Goal: Entertainment & Leisure: Consume media (video, audio)

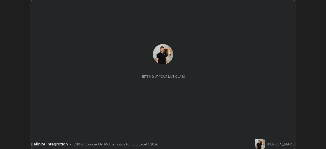
scroll to position [149, 326]
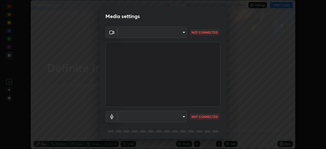
type input "100c0e0e409b1508d569c815e84311e0868d033d0fb9fb46bc53c870fbf18875"
type input "default"
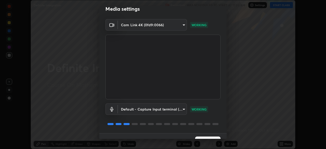
scroll to position [18, 0]
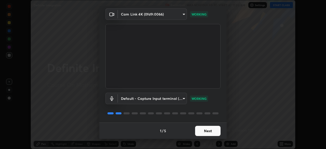
click at [199, 130] on button "Next" at bounding box center [208, 131] width 26 height 10
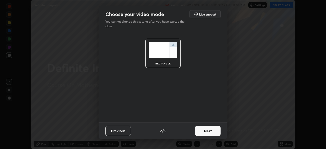
scroll to position [0, 0]
click at [202, 132] on button "Next" at bounding box center [208, 131] width 26 height 10
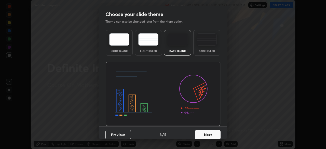
click at [204, 133] on button "Next" at bounding box center [208, 135] width 26 height 10
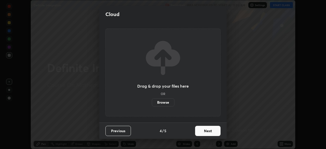
click at [204, 132] on button "Next" at bounding box center [208, 131] width 26 height 10
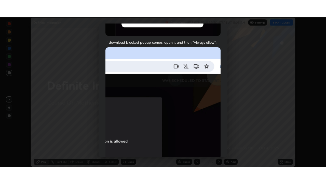
scroll to position [122, 0]
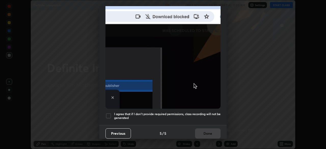
click at [111, 115] on div at bounding box center [109, 116] width 6 height 6
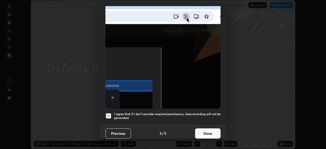
click at [200, 131] on button "Done" at bounding box center [208, 134] width 26 height 10
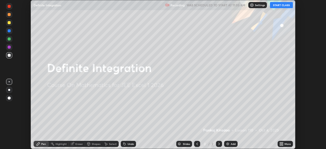
click at [283, 145] on icon at bounding box center [282, 144] width 1 height 1
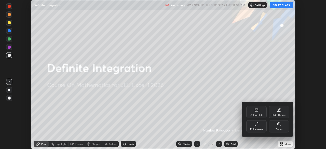
click at [255, 126] on div "Full screen" at bounding box center [257, 126] width 20 height 12
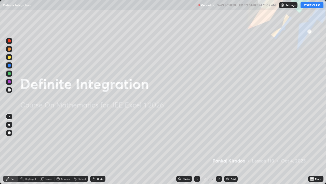
scroll to position [184, 326]
click at [312, 4] on button "START CLASS" at bounding box center [312, 5] width 23 height 6
click at [226, 149] on img at bounding box center [228, 178] width 4 height 4
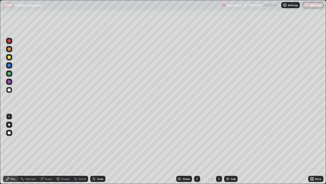
click at [10, 56] on div at bounding box center [9, 57] width 3 height 3
click at [10, 90] on div at bounding box center [9, 89] width 3 height 3
click at [226, 149] on img at bounding box center [228, 178] width 4 height 4
click at [9, 59] on div at bounding box center [9, 57] width 6 height 6
click at [194, 149] on div at bounding box center [197, 178] width 6 height 6
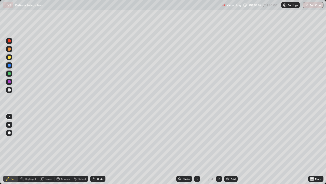
click at [219, 149] on icon at bounding box center [219, 178] width 4 height 4
click at [226, 149] on img at bounding box center [228, 178] width 4 height 4
click at [93, 149] on icon at bounding box center [94, 179] width 2 height 2
click at [59, 149] on icon at bounding box center [58, 178] width 3 height 3
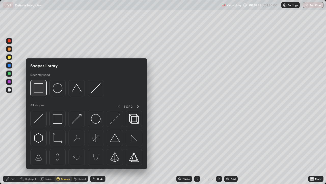
click at [41, 91] on img at bounding box center [39, 88] width 10 height 10
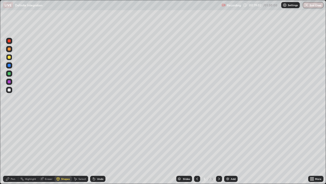
click at [11, 149] on div "Pen" at bounding box center [13, 178] width 5 height 3
click at [243, 149] on div "Slides 5 / 5 Add" at bounding box center [207, 178] width 203 height 10
click at [244, 149] on div "Slides 5 / 5 Add" at bounding box center [207, 178] width 203 height 10
click at [247, 149] on div "Slides 5 / 5 Add" at bounding box center [207, 178] width 203 height 10
click at [252, 149] on div "Slides 5 / 5 Add" at bounding box center [207, 178] width 203 height 10
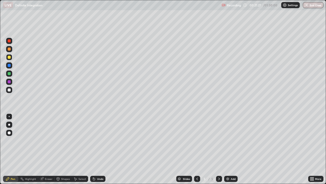
click at [261, 149] on div "Slides 5 / 5 Add" at bounding box center [207, 178] width 203 height 10
click at [226, 149] on img at bounding box center [228, 178] width 4 height 4
click at [98, 149] on div "Undo" at bounding box center [100, 178] width 6 height 3
click at [94, 149] on icon at bounding box center [94, 179] width 2 height 2
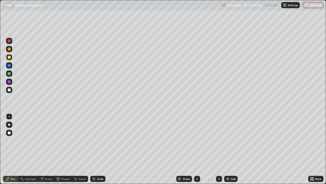
click at [94, 149] on icon at bounding box center [94, 179] width 2 height 2
click at [93, 149] on icon at bounding box center [93, 177] width 1 height 1
click at [226, 149] on img at bounding box center [228, 178] width 4 height 4
click at [196, 149] on icon at bounding box center [197, 178] width 4 height 4
click at [219, 149] on icon at bounding box center [219, 178] width 4 height 4
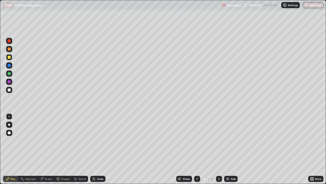
click at [219, 149] on icon at bounding box center [220, 178] width 2 height 3
click at [226, 149] on img at bounding box center [228, 178] width 4 height 4
click at [95, 149] on icon at bounding box center [94, 178] width 4 height 4
click at [9, 74] on div at bounding box center [9, 73] width 3 height 3
click at [9, 58] on div at bounding box center [9, 57] width 3 height 3
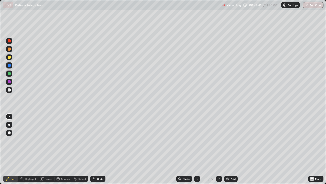
click at [217, 149] on icon at bounding box center [219, 178] width 4 height 4
click at [226, 149] on img at bounding box center [228, 178] width 4 height 4
click at [93, 149] on icon at bounding box center [94, 179] width 2 height 2
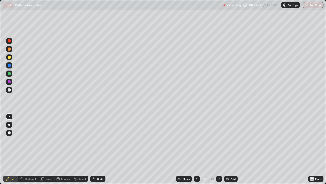
click at [97, 149] on div "Undo" at bounding box center [100, 178] width 6 height 3
click at [95, 149] on div "Undo" at bounding box center [97, 178] width 15 height 6
click at [9, 90] on div at bounding box center [9, 89] width 3 height 3
click at [8, 58] on div at bounding box center [9, 57] width 3 height 3
click at [95, 149] on icon at bounding box center [94, 178] width 4 height 4
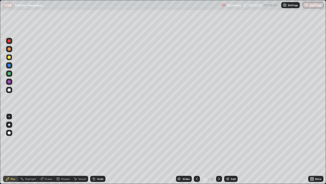
click at [93, 149] on icon at bounding box center [94, 179] width 2 height 2
click at [9, 91] on div at bounding box center [9, 89] width 3 height 3
click at [10, 74] on div at bounding box center [9, 73] width 3 height 3
click at [226, 149] on img at bounding box center [228, 178] width 4 height 4
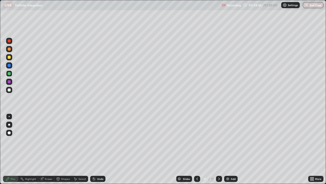
click at [10, 57] on div at bounding box center [9, 57] width 3 height 3
click at [94, 149] on icon at bounding box center [94, 179] width 2 height 2
click at [93, 149] on icon at bounding box center [93, 177] width 1 height 1
click at [41, 149] on div "Eraser" at bounding box center [46, 178] width 16 height 6
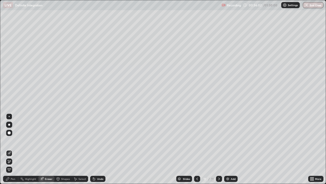
click at [11, 149] on div "Pen" at bounding box center [13, 178] width 5 height 3
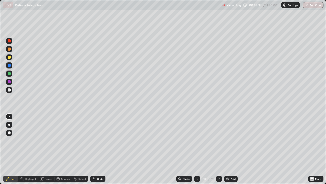
click at [227, 149] on img at bounding box center [228, 178] width 4 height 4
click at [97, 149] on div "Undo" at bounding box center [100, 178] width 6 height 3
click at [228, 149] on div "Add" at bounding box center [231, 178] width 14 height 6
click at [9, 90] on div at bounding box center [9, 89] width 3 height 3
click at [8, 58] on div at bounding box center [9, 57] width 3 height 3
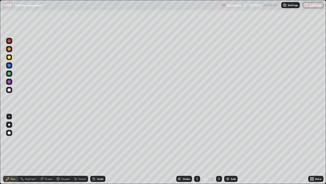
click at [98, 149] on div "Undo" at bounding box center [100, 178] width 6 height 3
click at [97, 149] on div "Undo" at bounding box center [100, 178] width 6 height 3
click at [45, 149] on div "Eraser" at bounding box center [49, 178] width 8 height 3
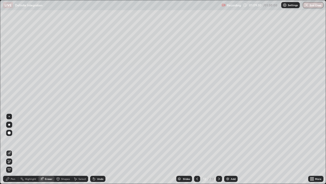
click at [15, 149] on div "Pen" at bounding box center [13, 178] width 5 height 3
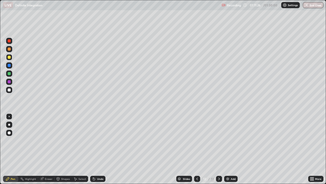
click at [224, 149] on div "Add" at bounding box center [231, 178] width 14 height 6
click at [195, 149] on div at bounding box center [197, 178] width 6 height 6
click at [198, 149] on div at bounding box center [197, 178] width 6 height 6
click at [197, 149] on icon at bounding box center [197, 178] width 4 height 4
click at [196, 149] on icon at bounding box center [197, 178] width 4 height 4
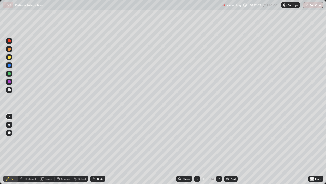
click at [220, 149] on icon at bounding box center [219, 178] width 4 height 4
click at [219, 149] on icon at bounding box center [219, 178] width 4 height 4
click at [98, 149] on div "Undo" at bounding box center [97, 178] width 15 height 6
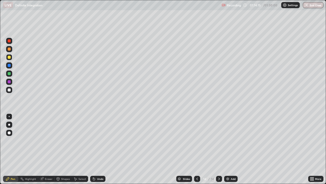
click at [97, 149] on div "Undo" at bounding box center [97, 178] width 15 height 6
click at [227, 149] on img at bounding box center [228, 178] width 4 height 4
click at [94, 149] on icon at bounding box center [94, 178] width 4 height 4
click at [99, 149] on div "Undo" at bounding box center [100, 178] width 6 height 3
click at [99, 149] on div "Undo" at bounding box center [97, 178] width 15 height 6
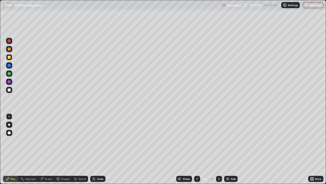
click at [98, 149] on div "Undo" at bounding box center [97, 178] width 15 height 6
click at [99, 149] on div "Undo" at bounding box center [100, 178] width 6 height 3
click at [224, 149] on div "Add" at bounding box center [231, 178] width 14 height 6
click at [98, 149] on div "Undo" at bounding box center [100, 178] width 6 height 3
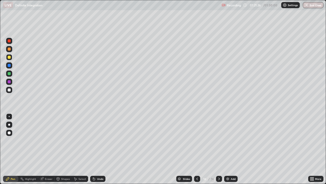
click at [98, 149] on div "Undo" at bounding box center [100, 178] width 6 height 3
click at [62, 149] on div "Shapes" at bounding box center [65, 178] width 9 height 3
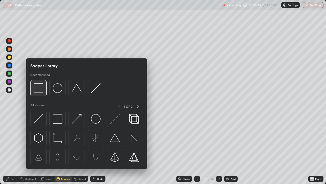
click at [42, 90] on img at bounding box center [39, 88] width 10 height 10
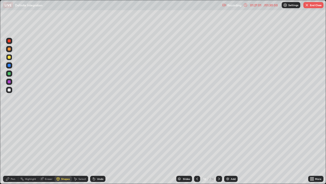
click at [309, 6] on img "button" at bounding box center [307, 5] width 4 height 4
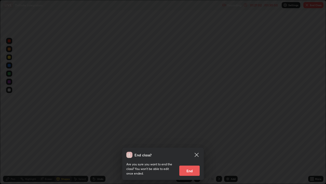
click at [196, 149] on button "End" at bounding box center [190, 170] width 20 height 10
